Goal: Check status: Check status

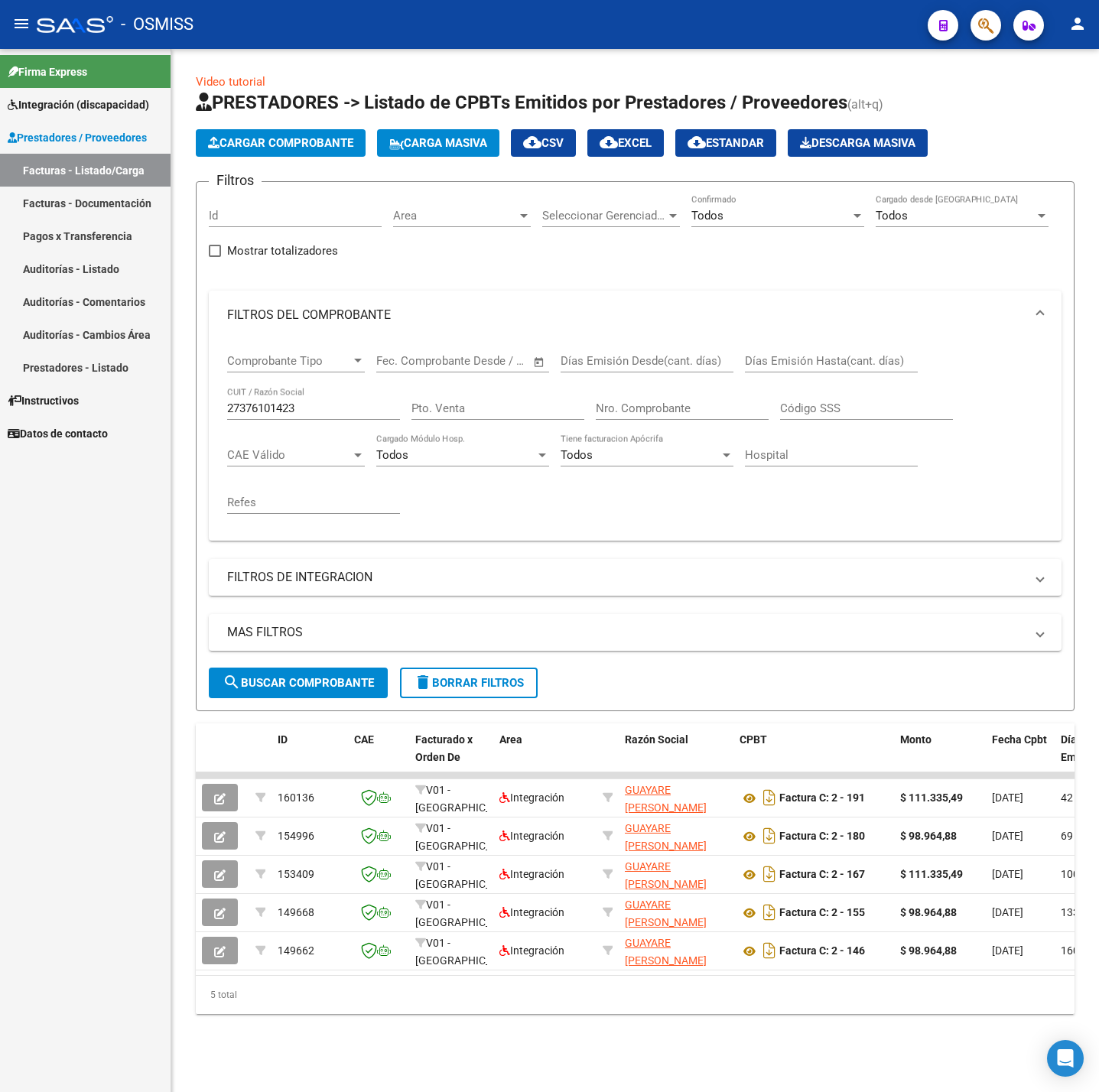
scroll to position [0, 1]
drag, startPoint x: 274, startPoint y: 407, endPoint x: 124, endPoint y: 402, distance: 150.1
click at [124, 402] on mat-sidenav-container "Firma Express Integración (discapacidad) Legajos Prestadores / Proveedores Fact…" at bounding box center [549, 569] width 1099 height 1043
paste input "235676090"
type input "27235676090"
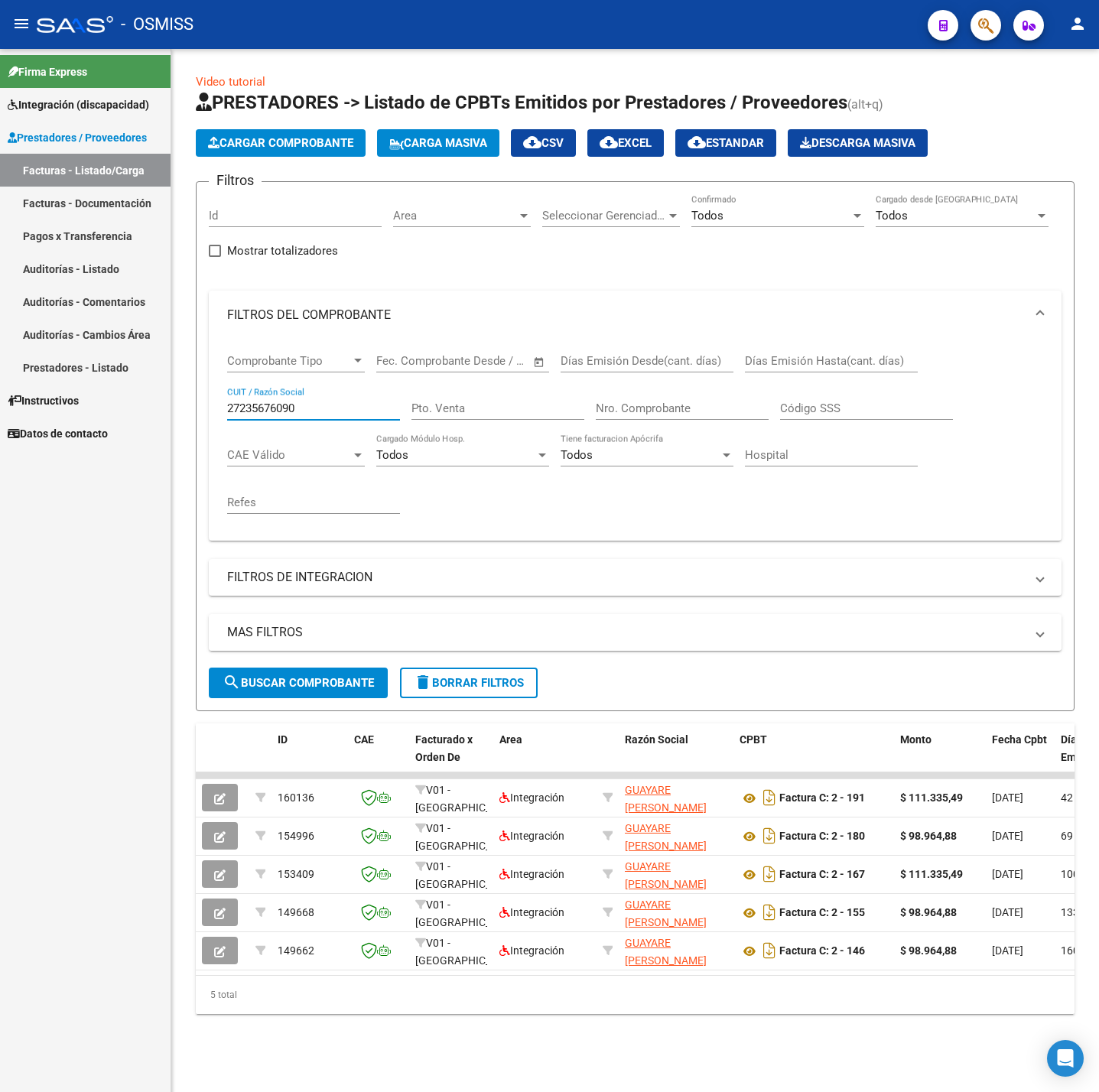
click at [331, 636] on mat-panel-title "MAS FILTROS" at bounding box center [626, 632] width 797 height 17
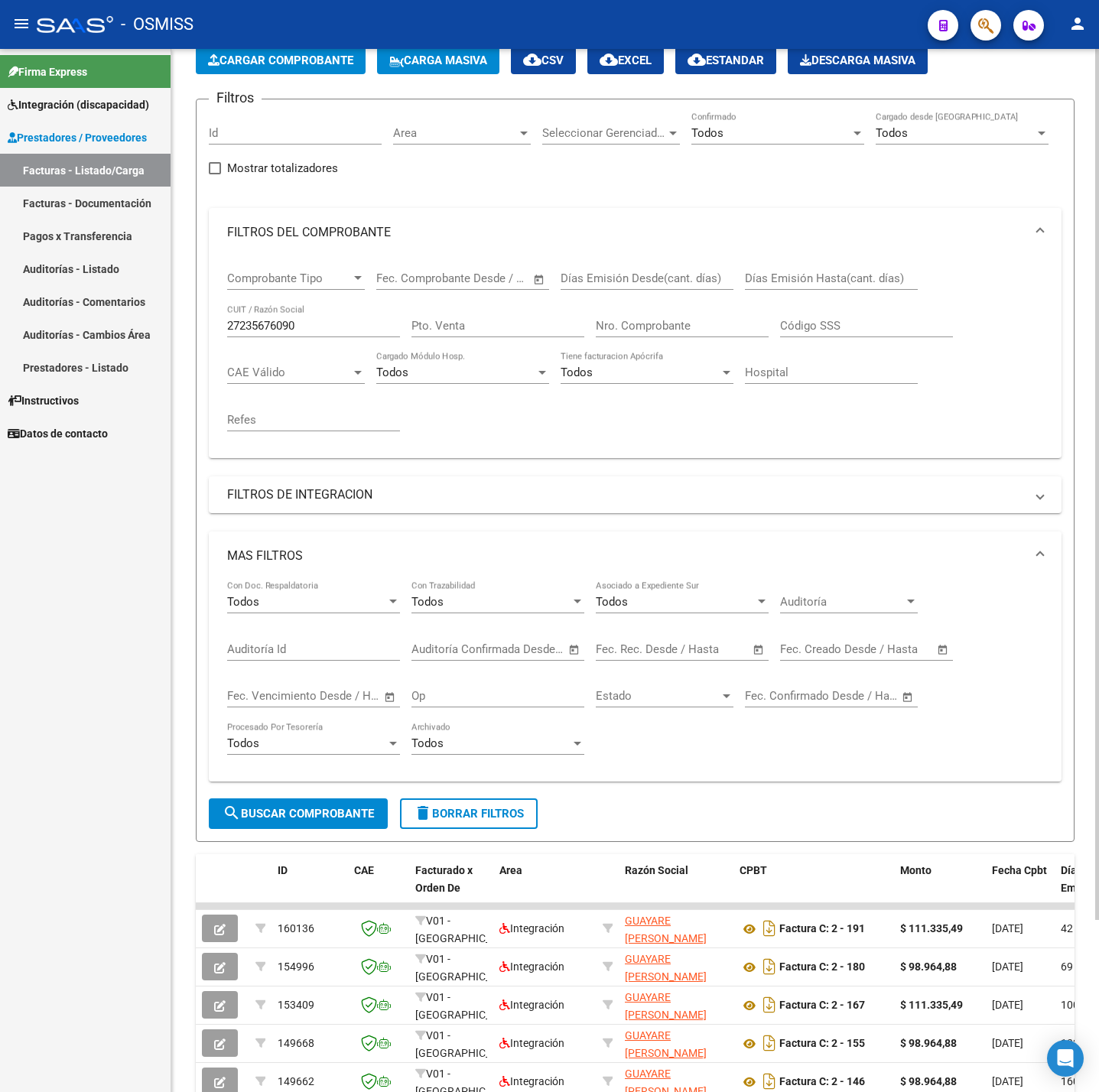
scroll to position [115, 0]
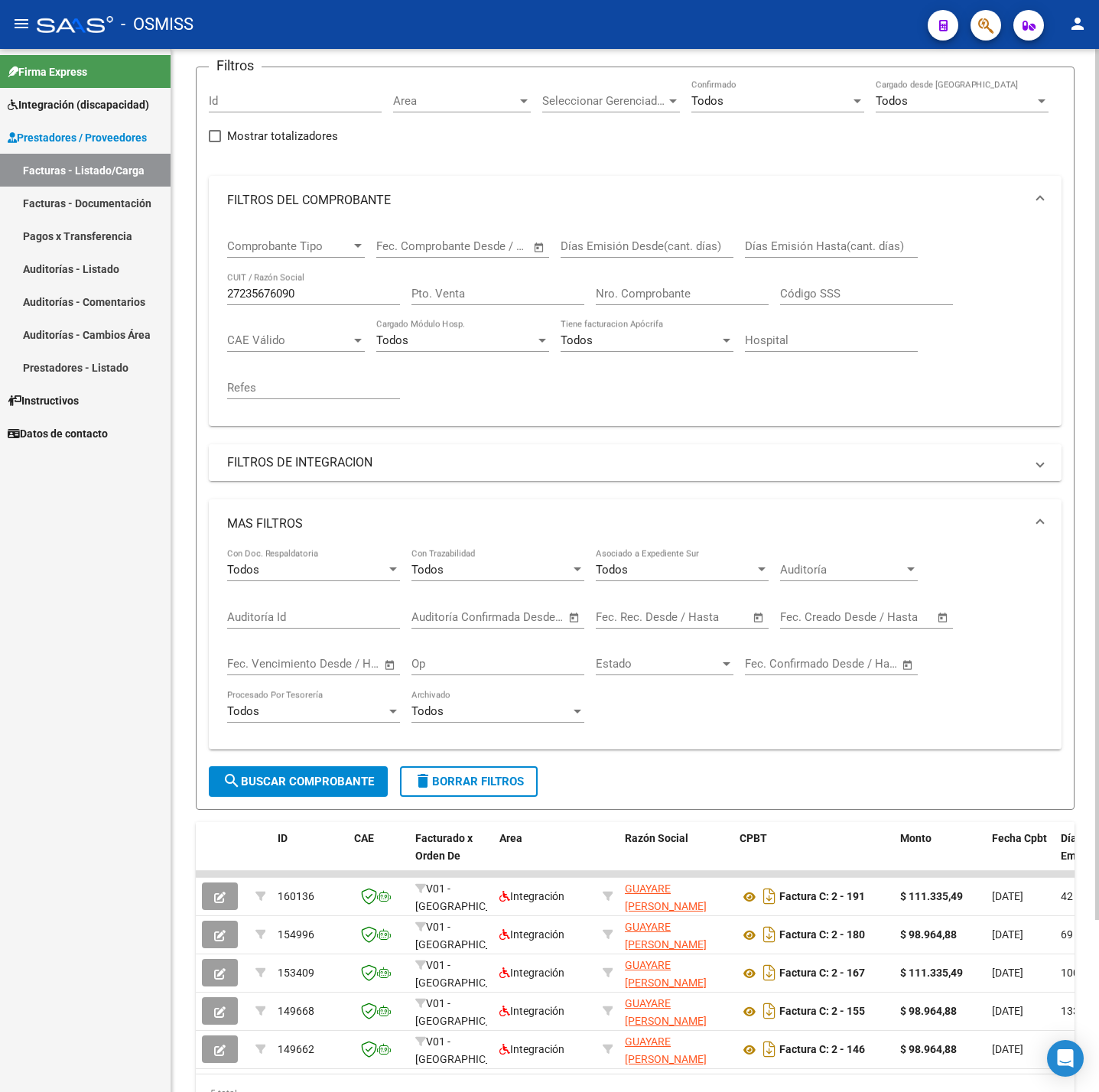
click at [331, 464] on mat-panel-title "FILTROS DE INTEGRACION" at bounding box center [626, 462] width 797 height 17
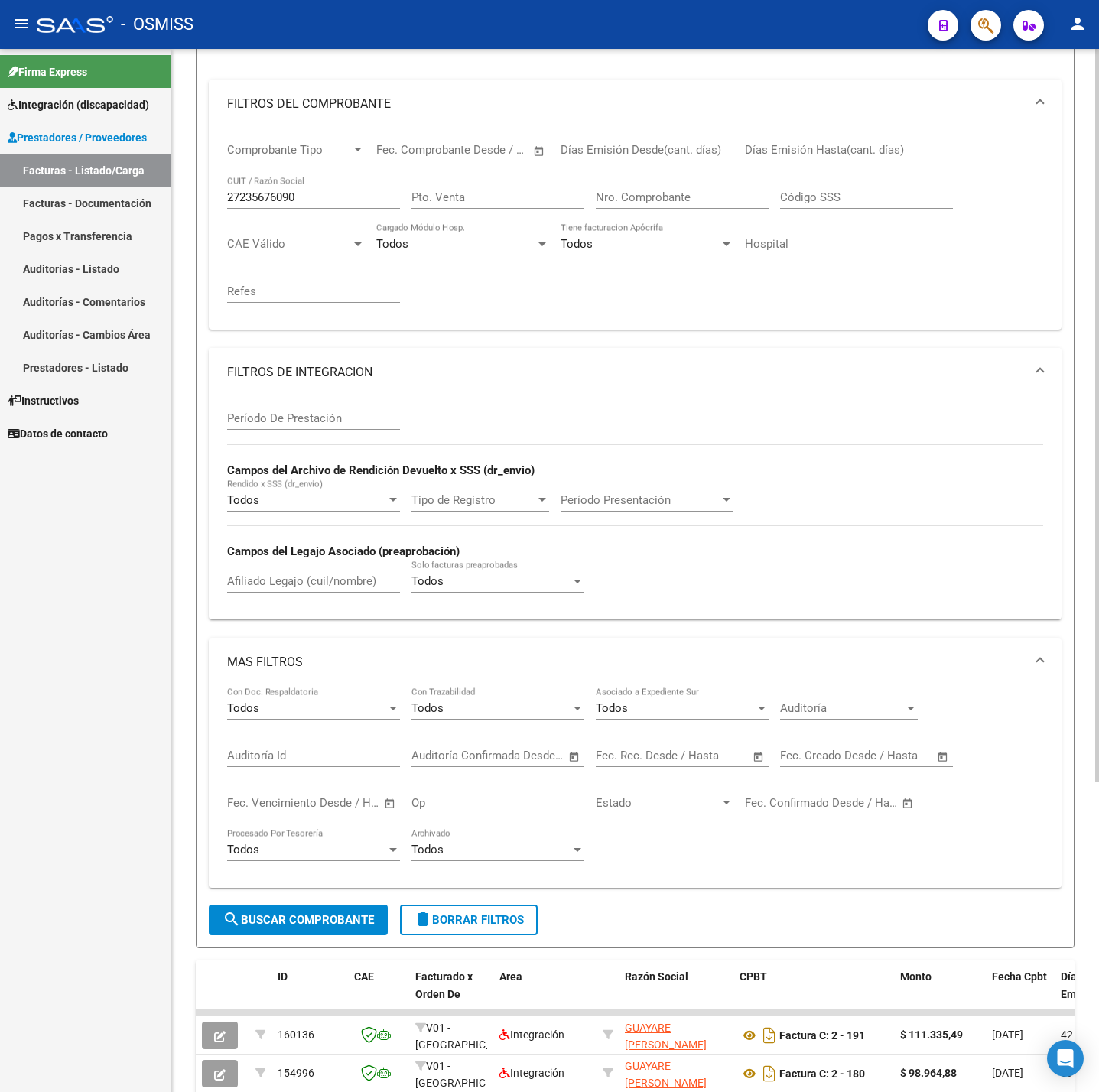
scroll to position [344, 0]
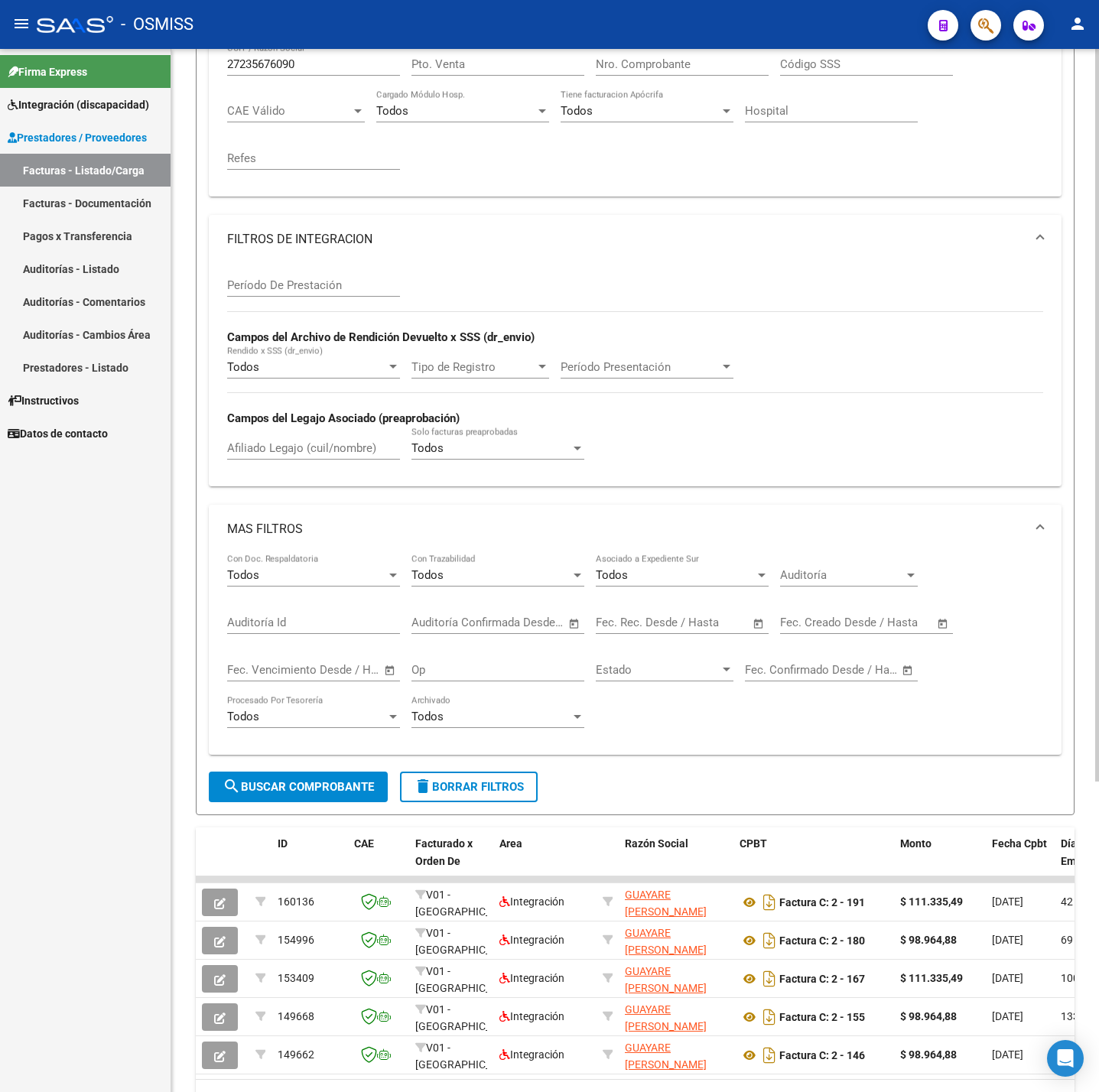
click at [291, 459] on div "Afiliado Legajo (cuil/nombre)" at bounding box center [313, 442] width 173 height 33
paste input "54410500"
type input "54410500"
click at [294, 799] on button "search Buscar Comprobante" at bounding box center [299, 786] width 179 height 31
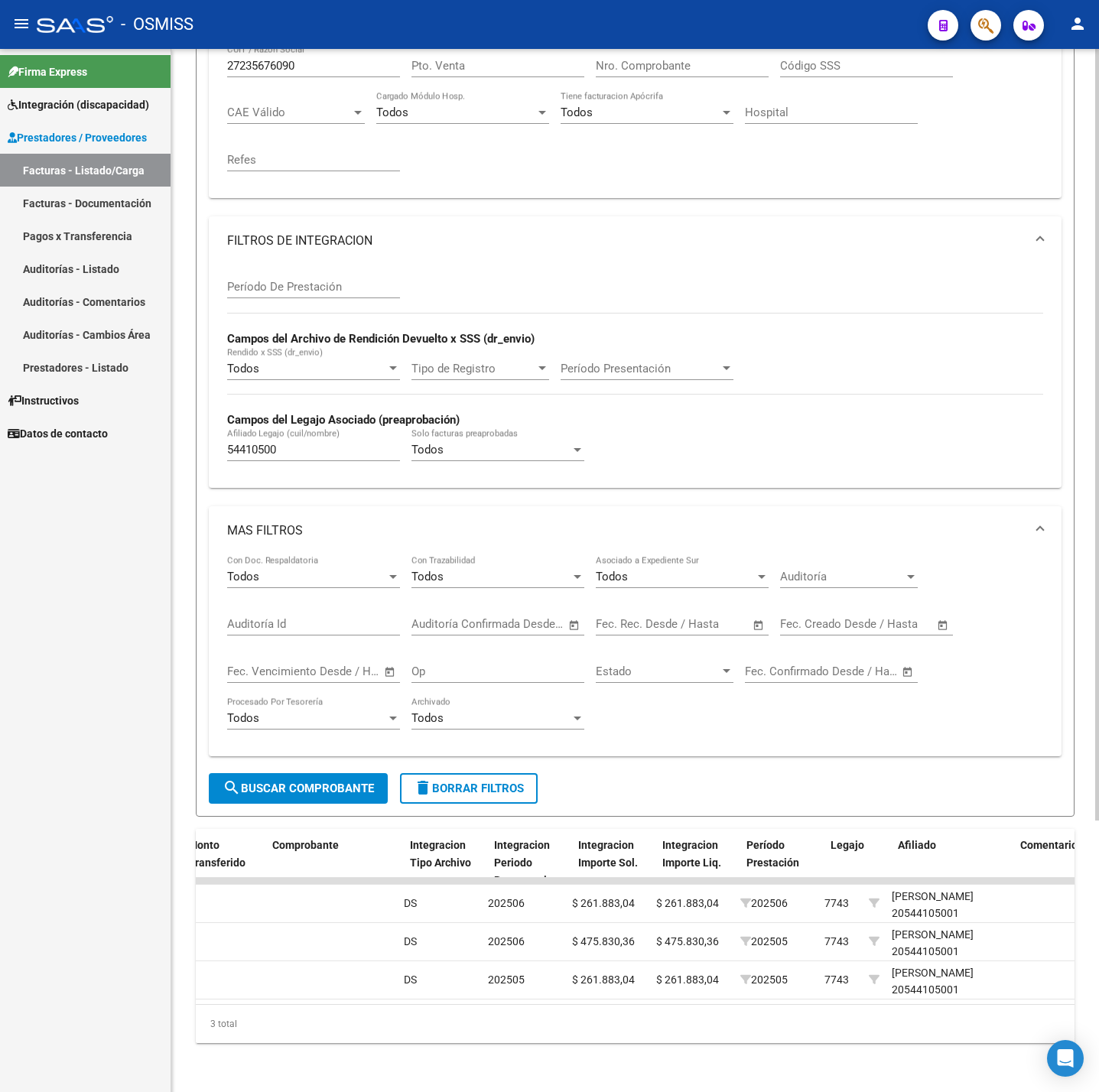
scroll to position [0, 1618]
click at [450, 781] on span "delete Borrar Filtros" at bounding box center [469, 788] width 110 height 14
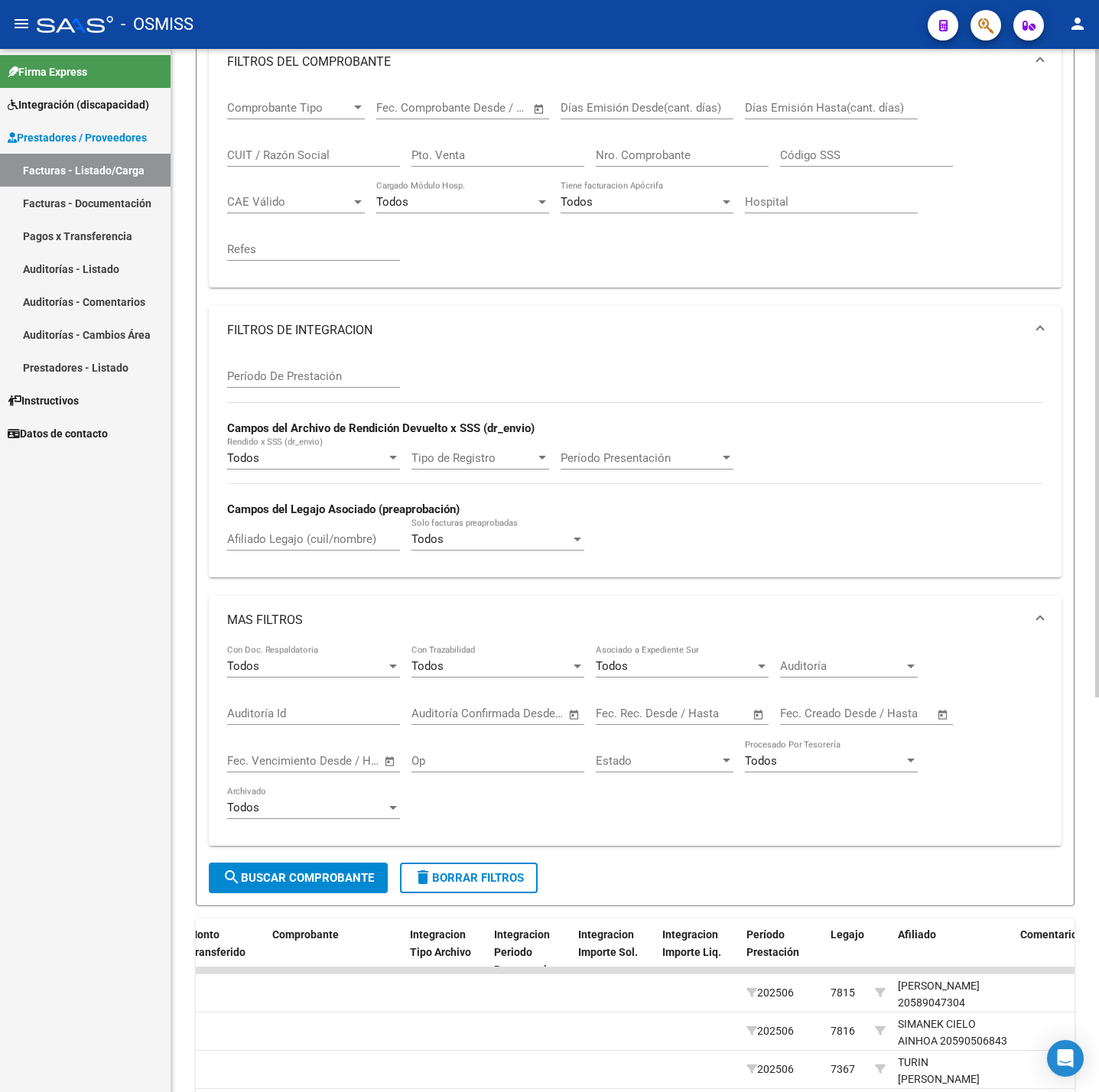
scroll to position [23, 0]
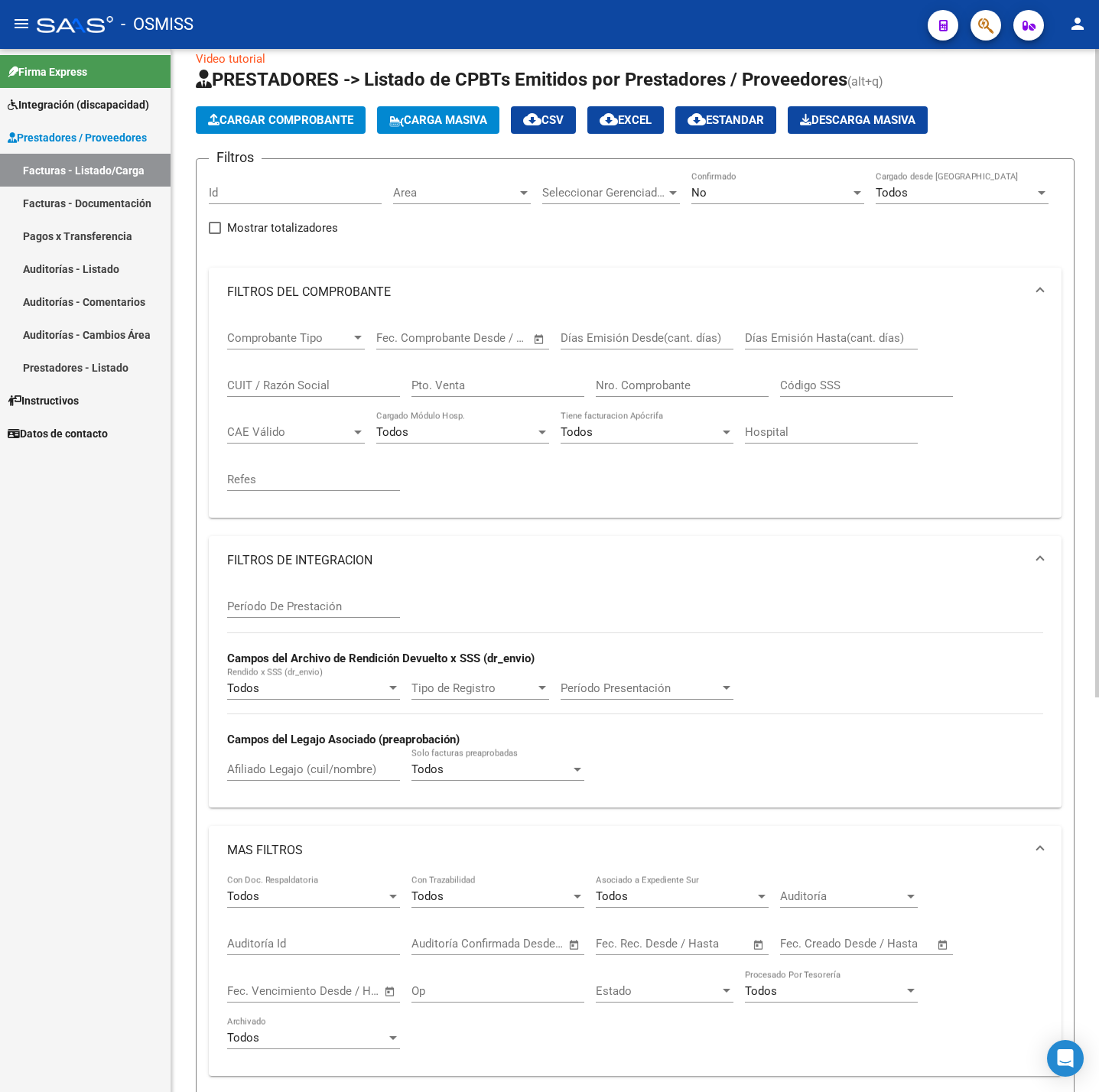
click at [790, 198] on div "No" at bounding box center [770, 192] width 159 height 14
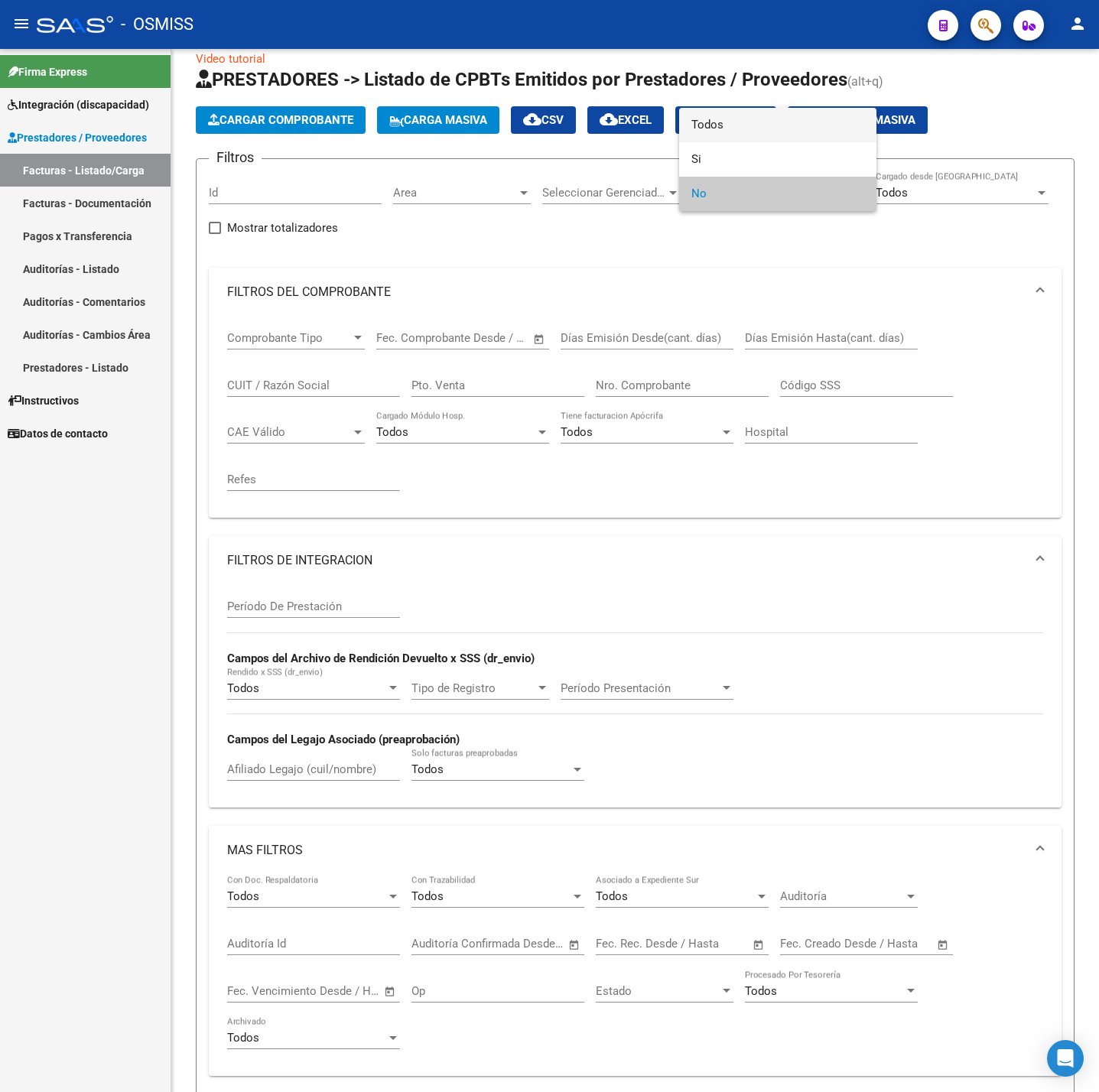
click at [734, 124] on span "Todos" at bounding box center [777, 124] width 173 height 35
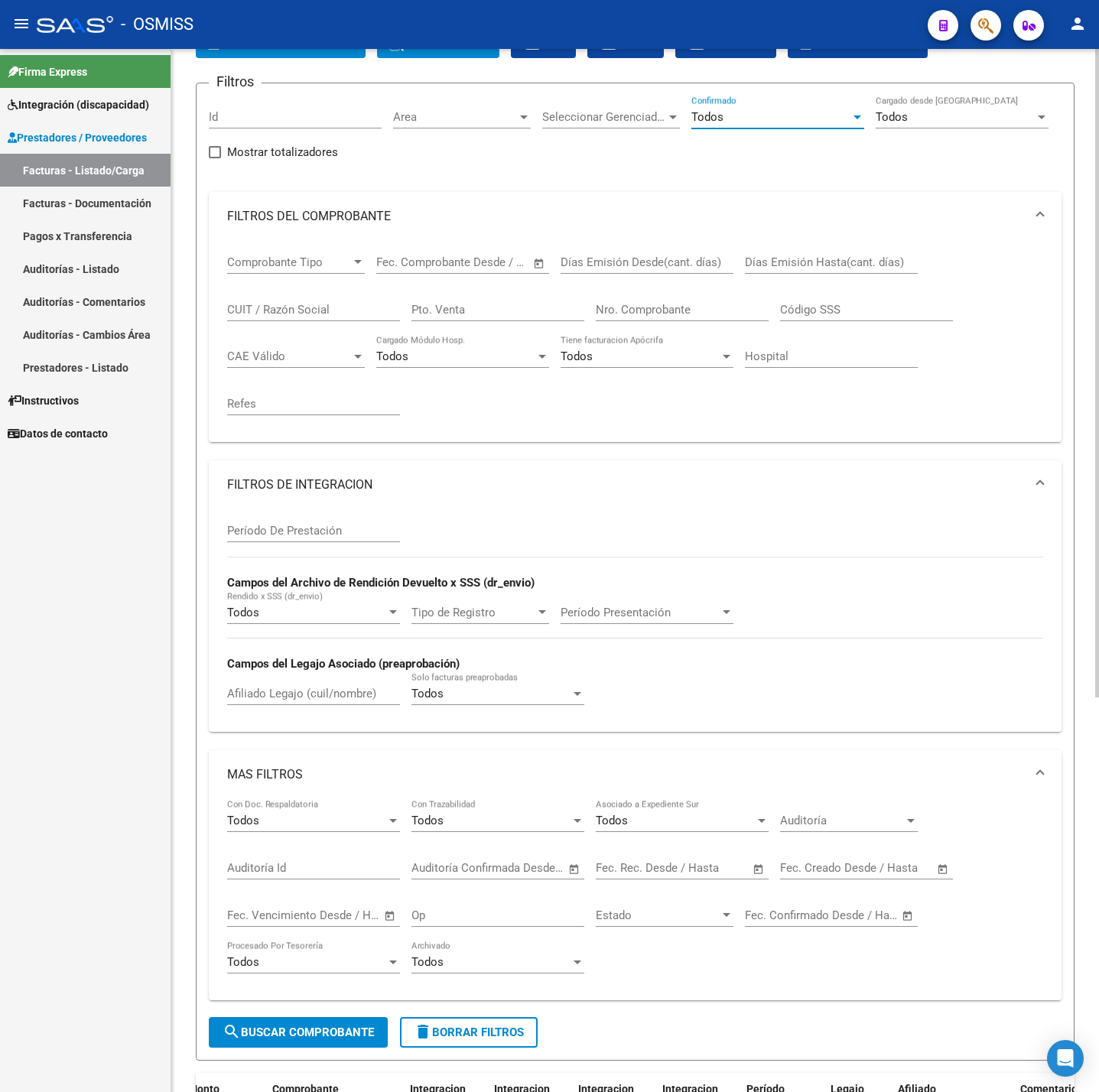
scroll to position [137, 0]
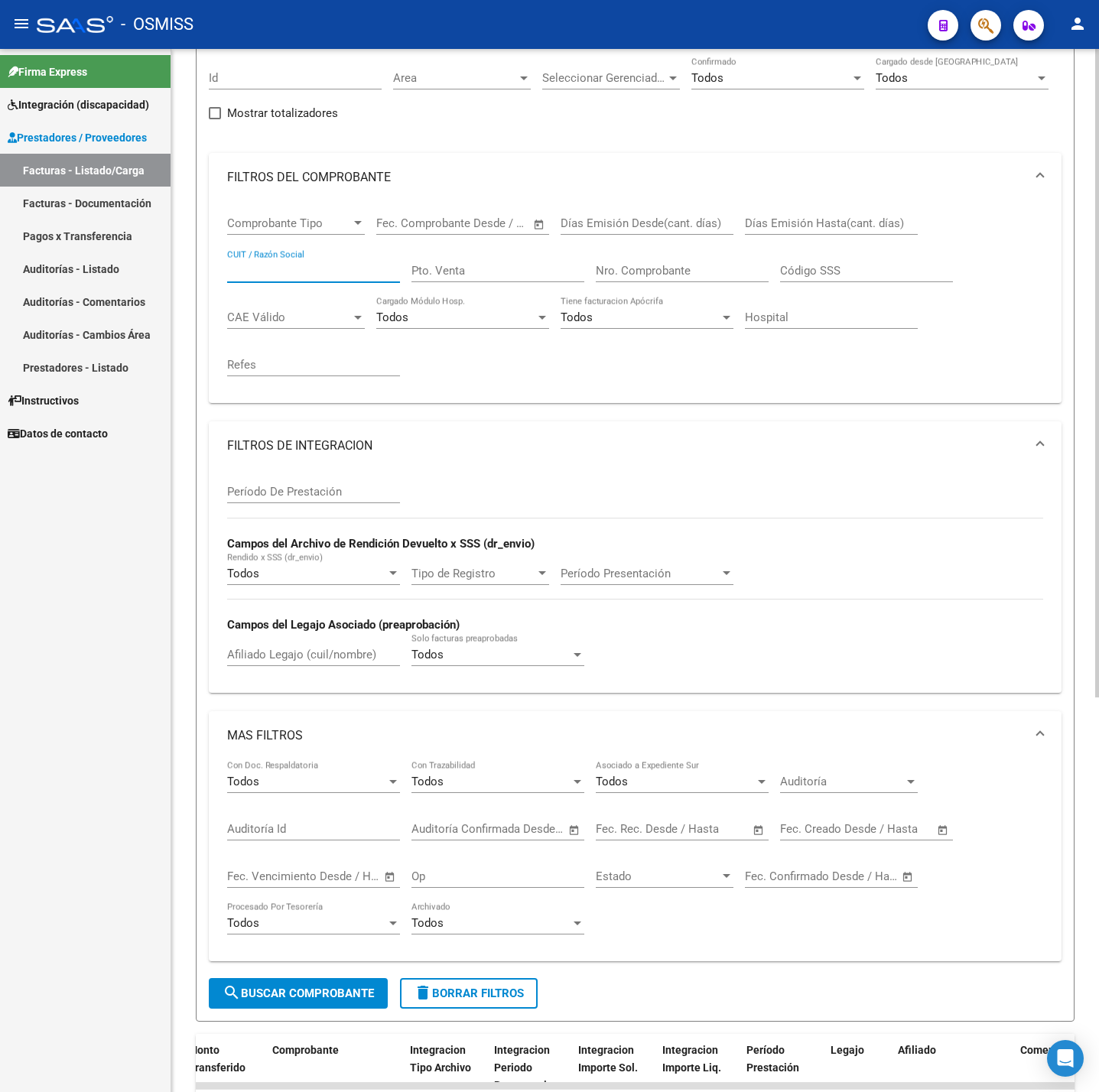
paste input "30717125696"
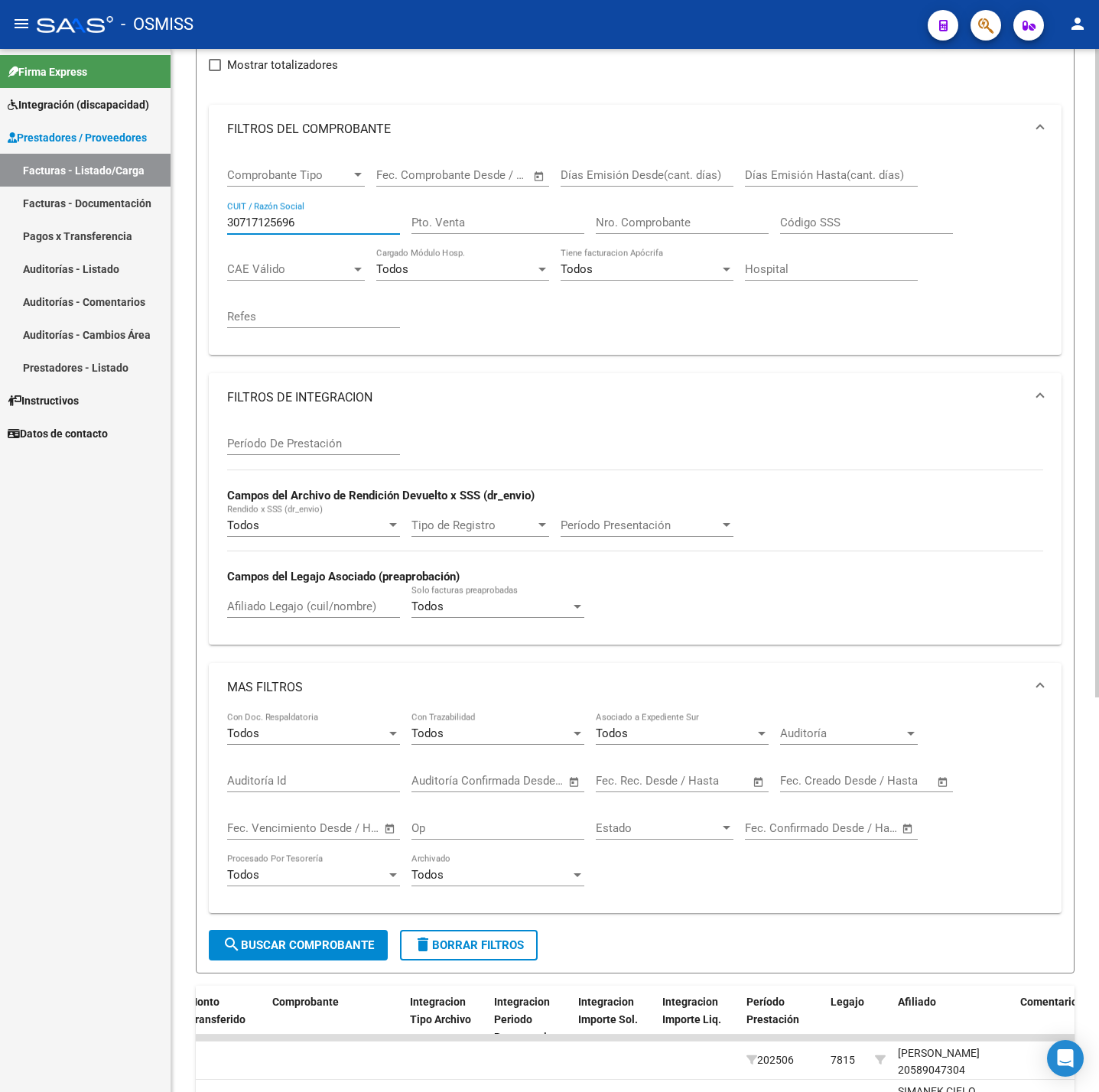
scroll to position [252, 0]
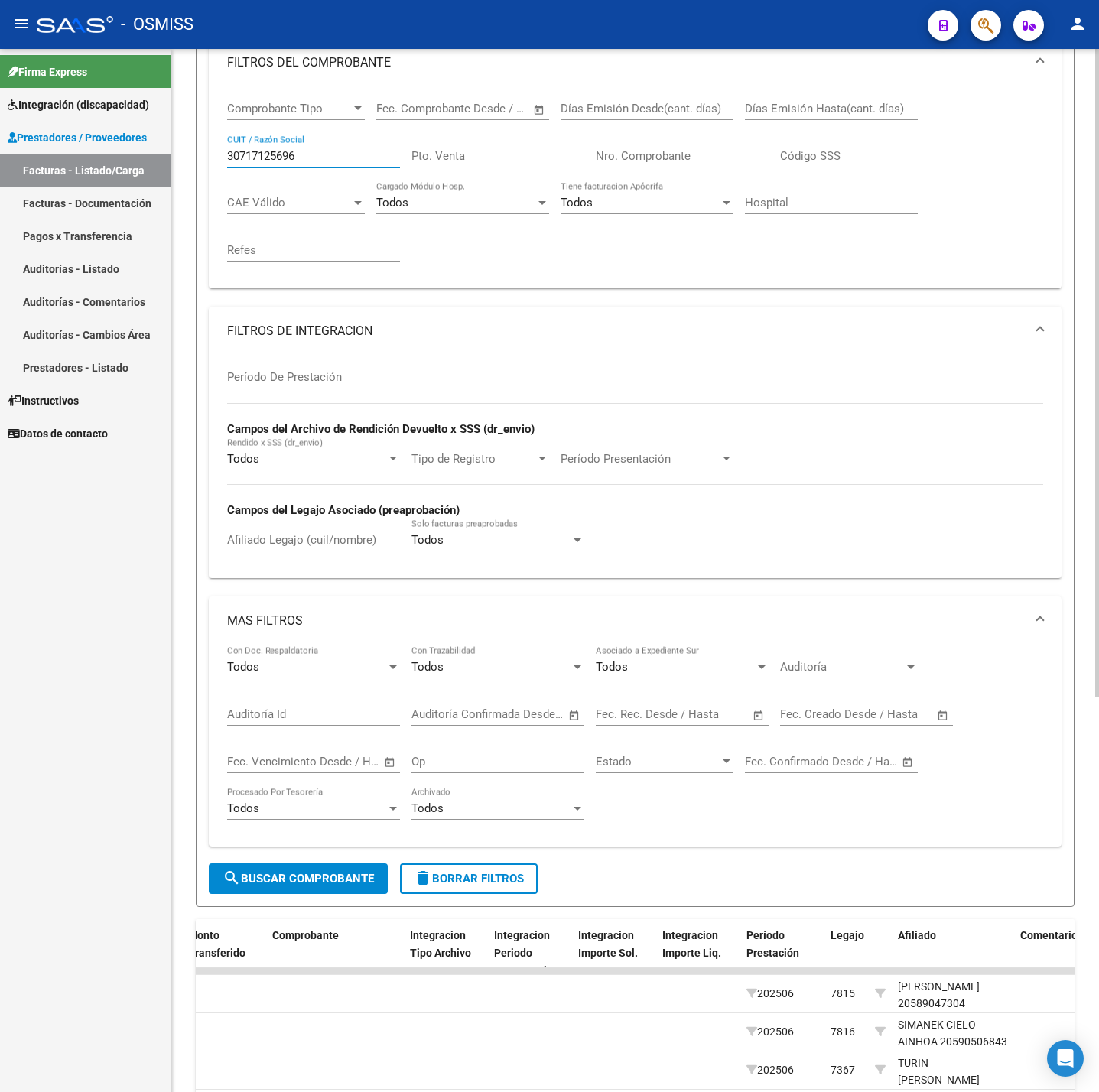
type input "30717125696"
click at [294, 870] on button "search Buscar Comprobante" at bounding box center [299, 878] width 179 height 31
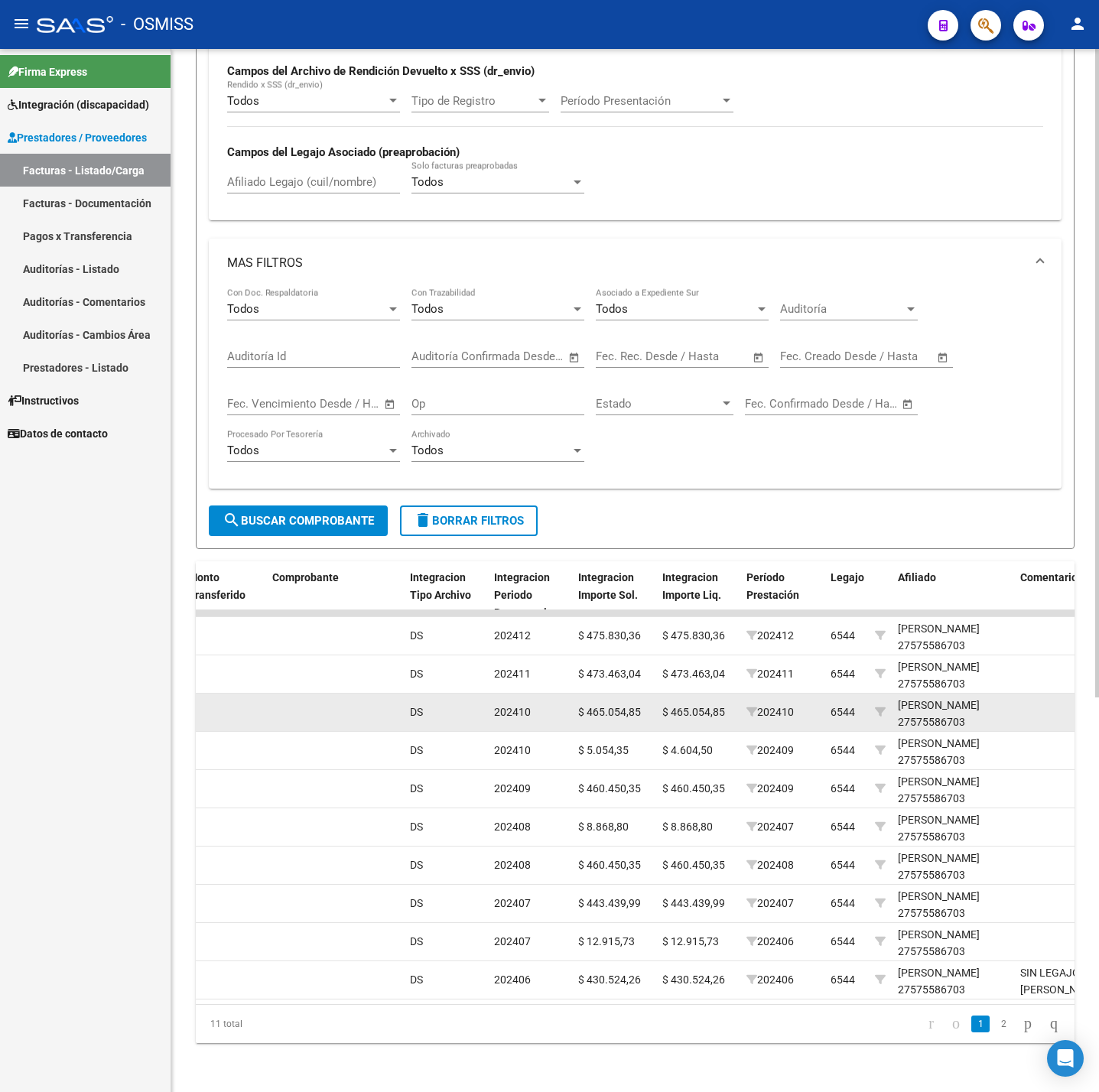
scroll to position [519, 0]
